Goal: Transaction & Acquisition: Purchase product/service

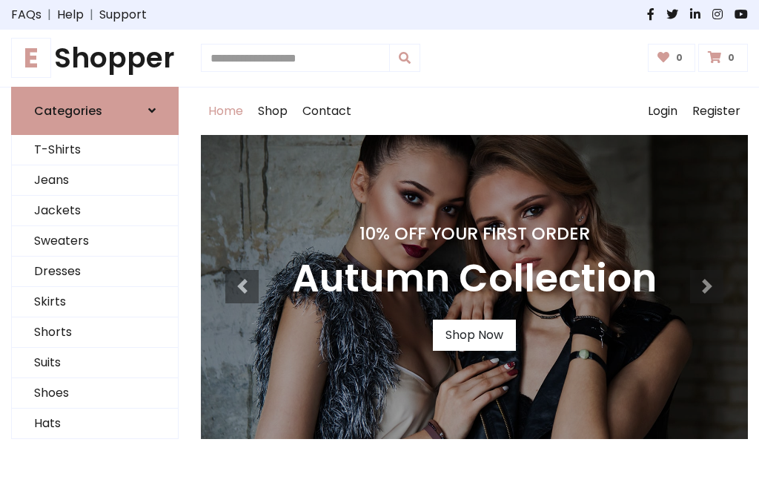
click at [380, 244] on h4 "10% Off Your First Order" at bounding box center [474, 233] width 365 height 21
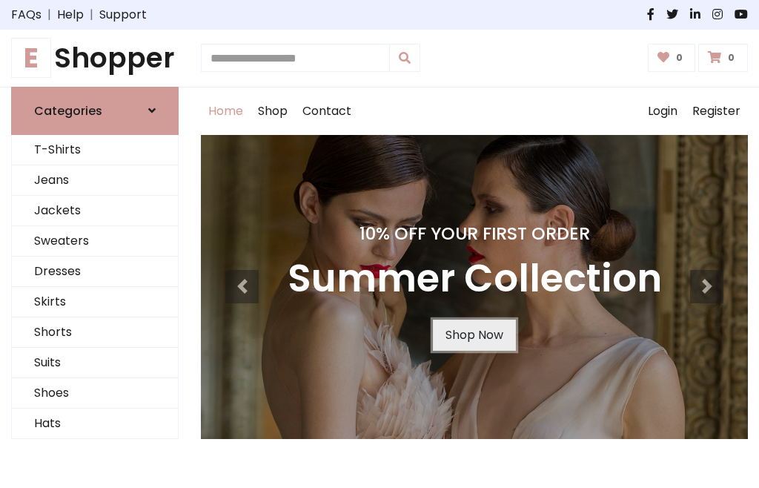
click at [474, 334] on link "Shop Now" at bounding box center [474, 335] width 83 height 31
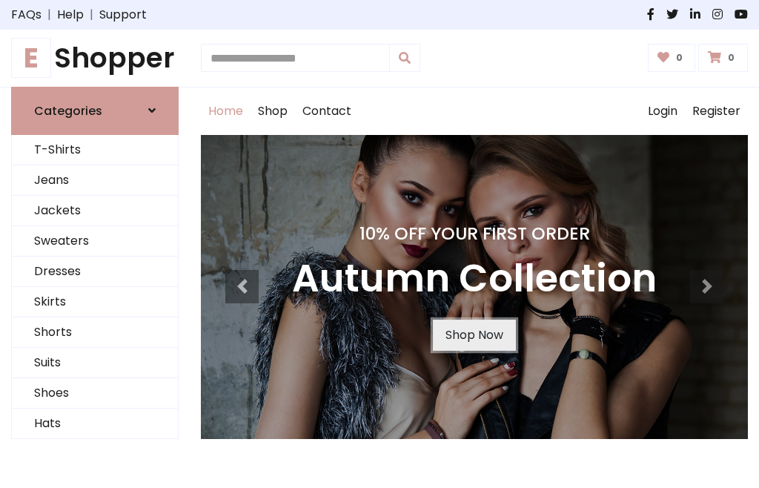
click at [474, 334] on link "Shop Now" at bounding box center [474, 335] width 83 height 31
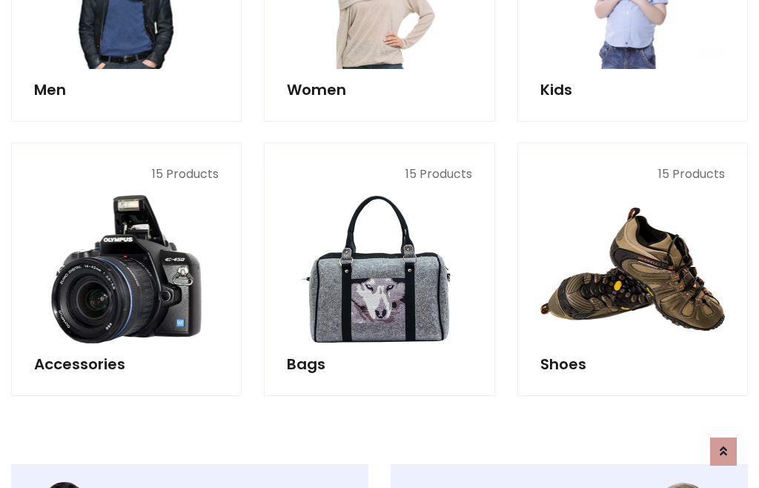
scroll to position [1478, 0]
